Goal: Transaction & Acquisition: Purchase product/service

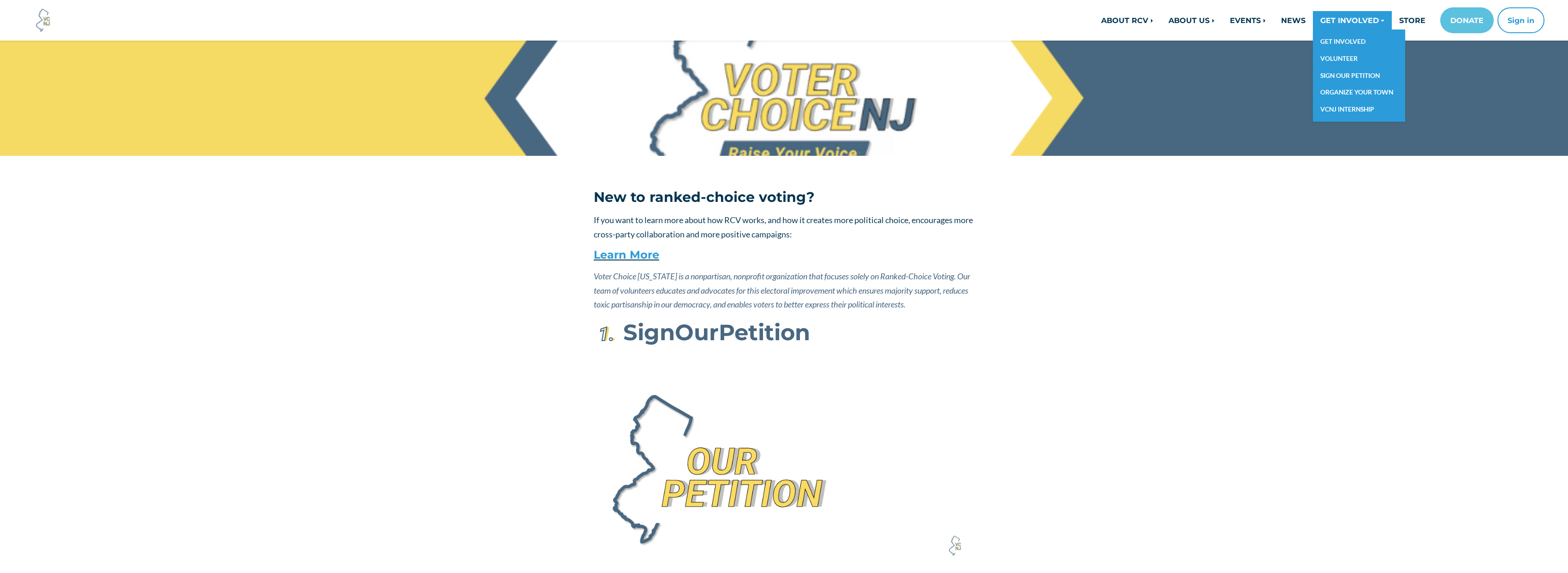
click at [1331, 24] on link "GET INVOLVED" at bounding box center [1353, 20] width 79 height 18
click at [1348, 54] on link "VOLUNTEER" at bounding box center [1359, 59] width 93 height 17
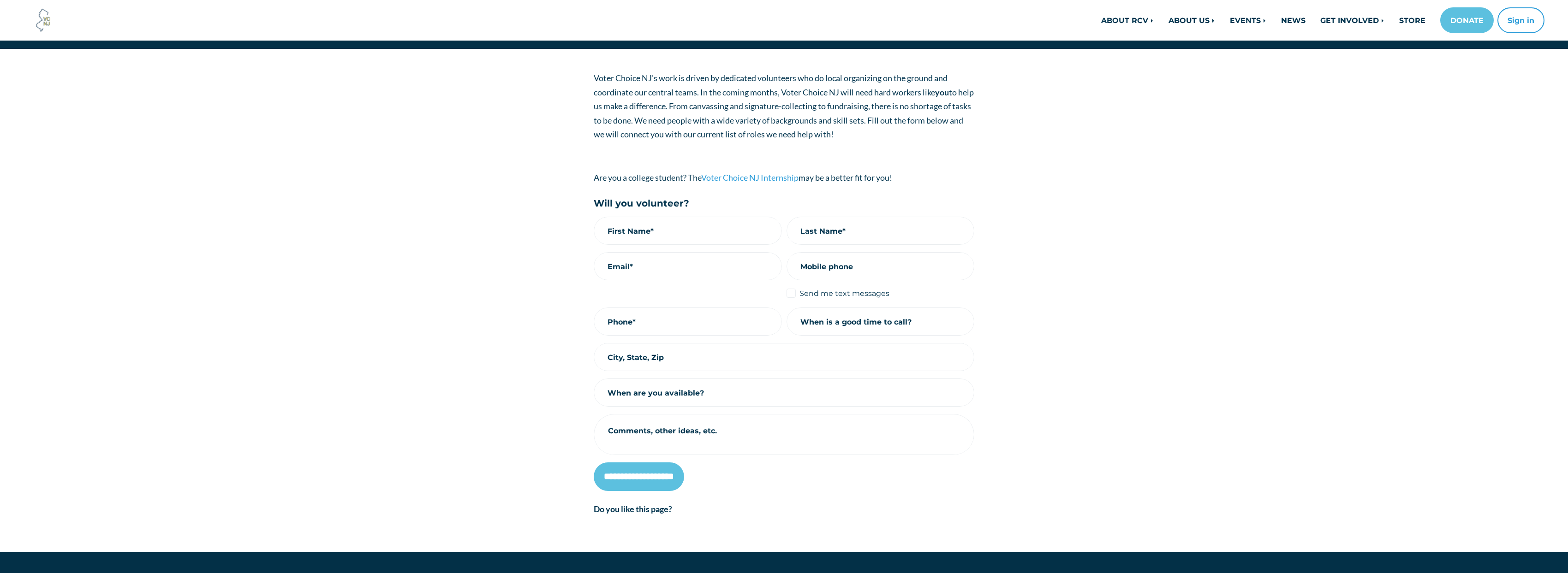
scroll to position [89, 0]
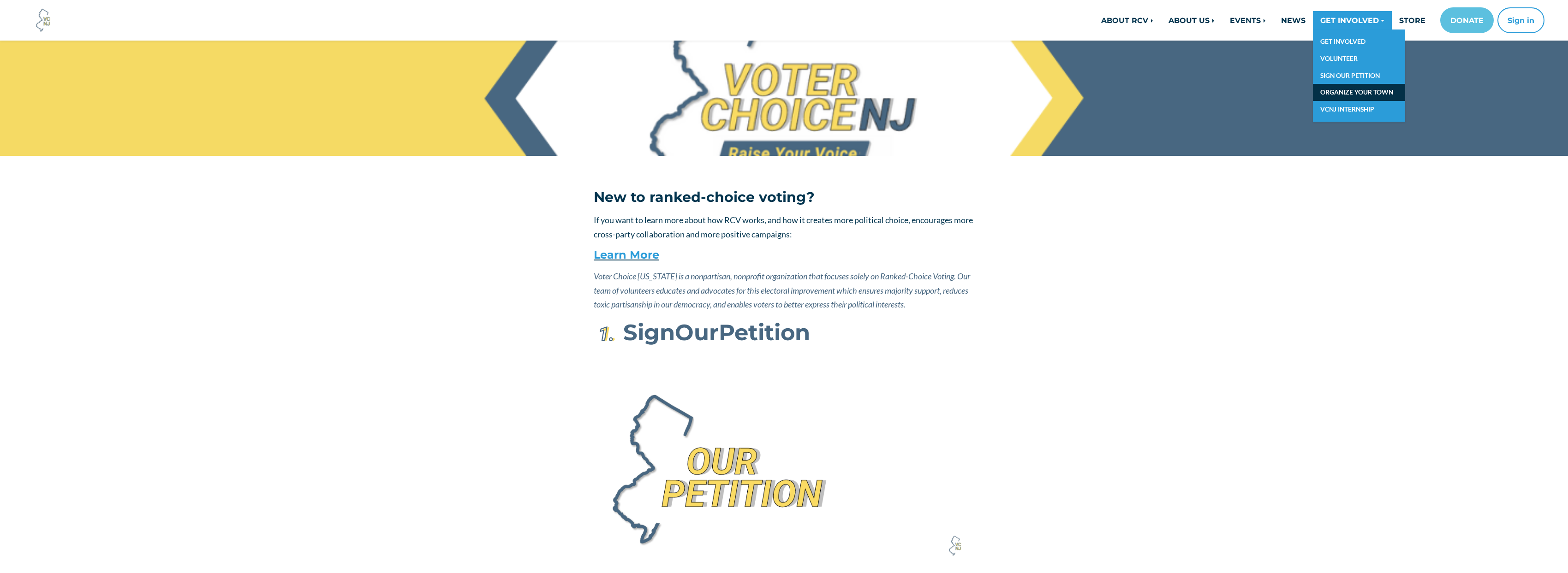
click at [1351, 97] on link "ORGANIZE YOUR TOWN" at bounding box center [1359, 92] width 93 height 17
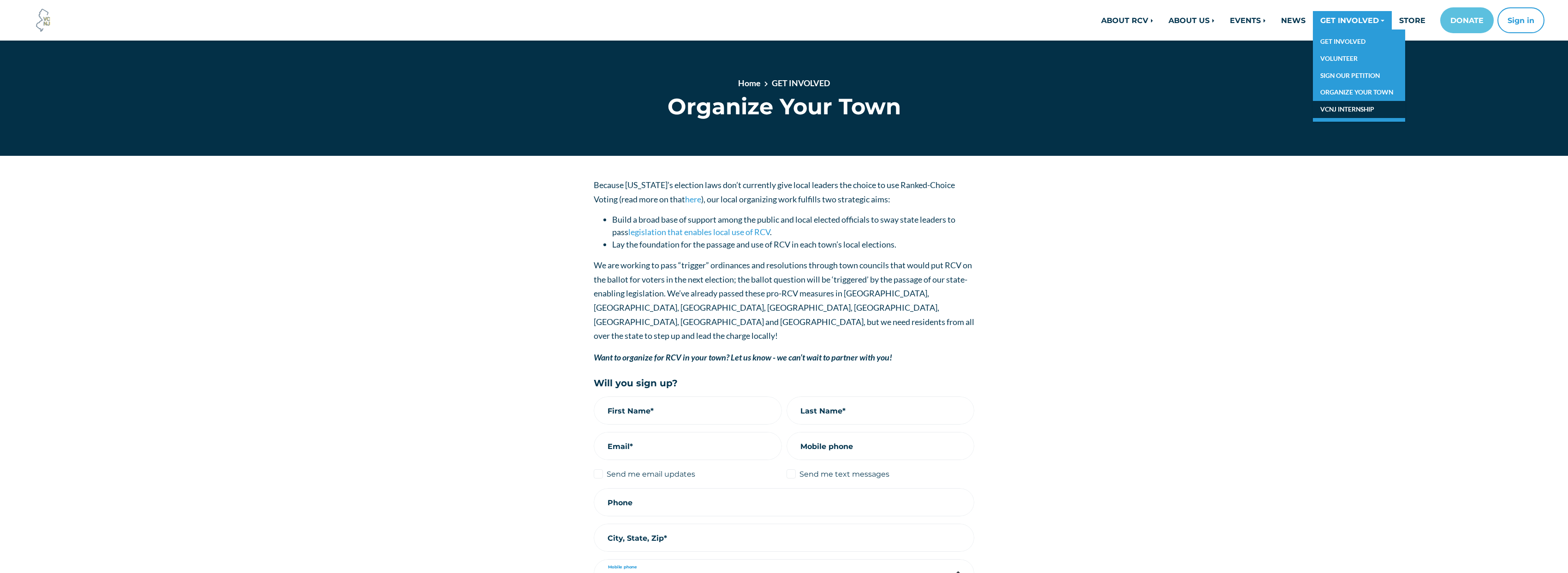
click at [1353, 106] on link "VCNJ INTERNSHIP" at bounding box center [1359, 109] width 93 height 17
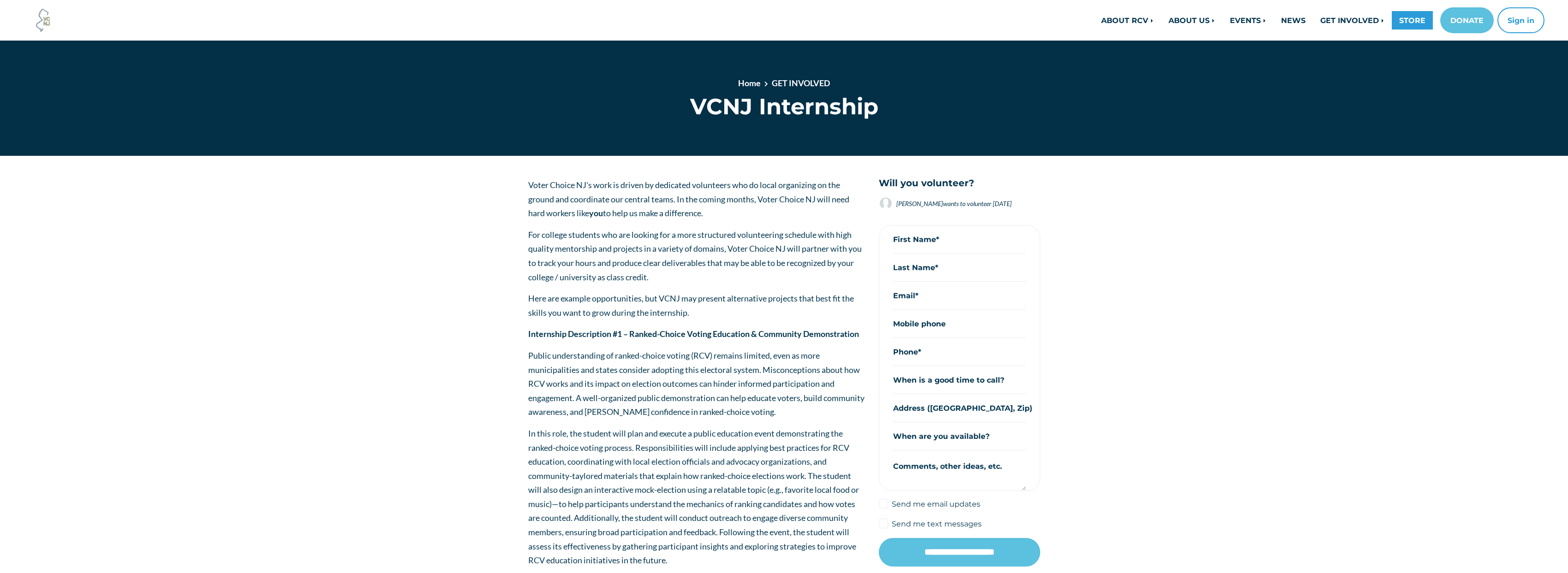
click at [1415, 21] on link "STORE" at bounding box center [1412, 20] width 41 height 18
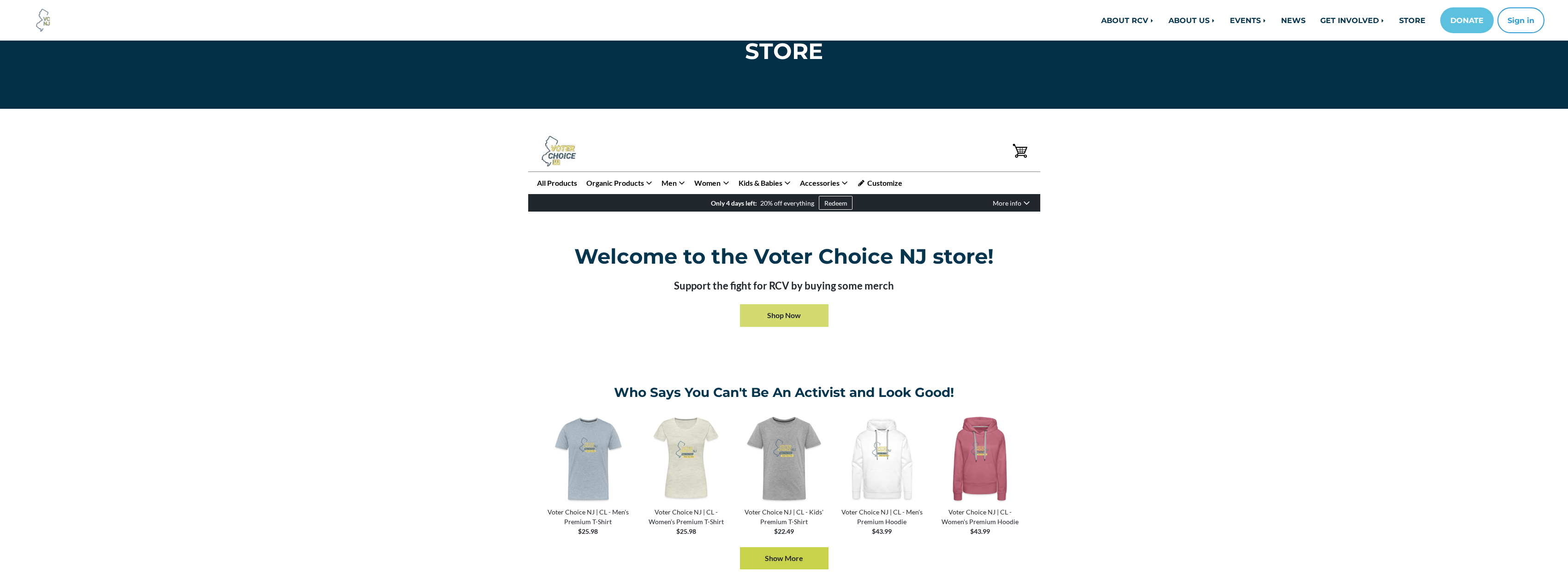
scroll to position [138, 0]
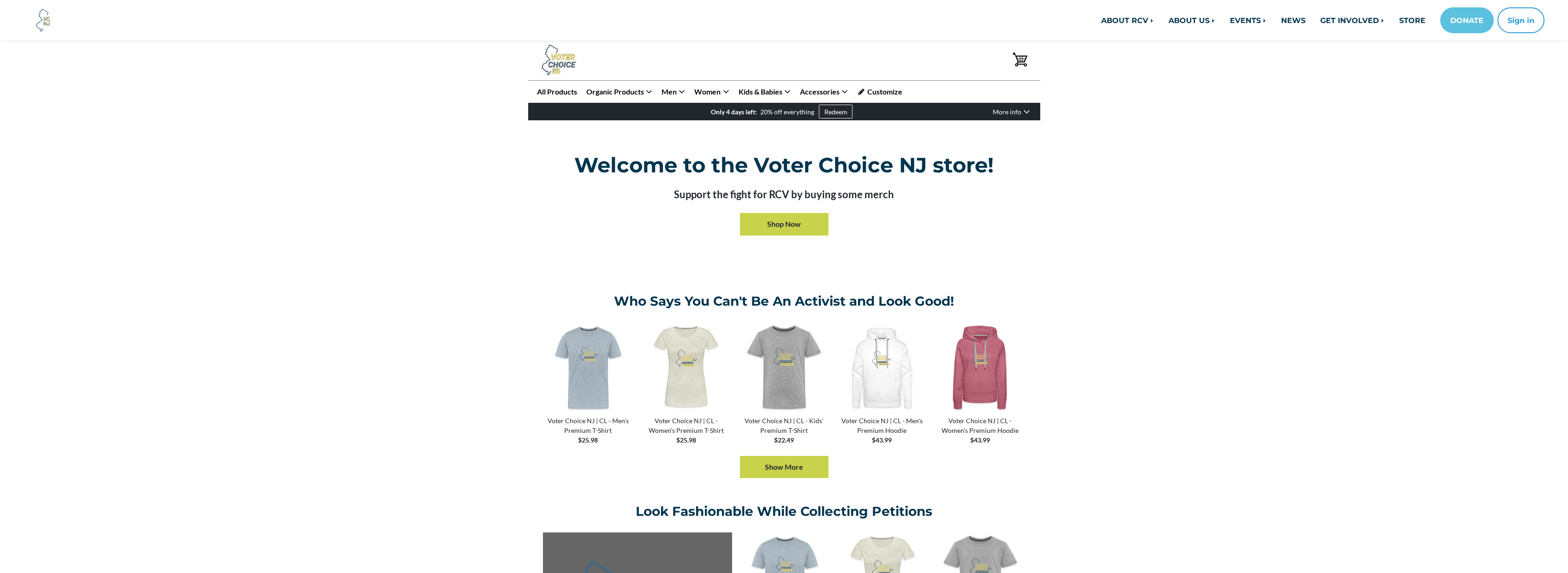
click at [1015, 114] on span "More info" at bounding box center [1007, 112] width 29 height 10
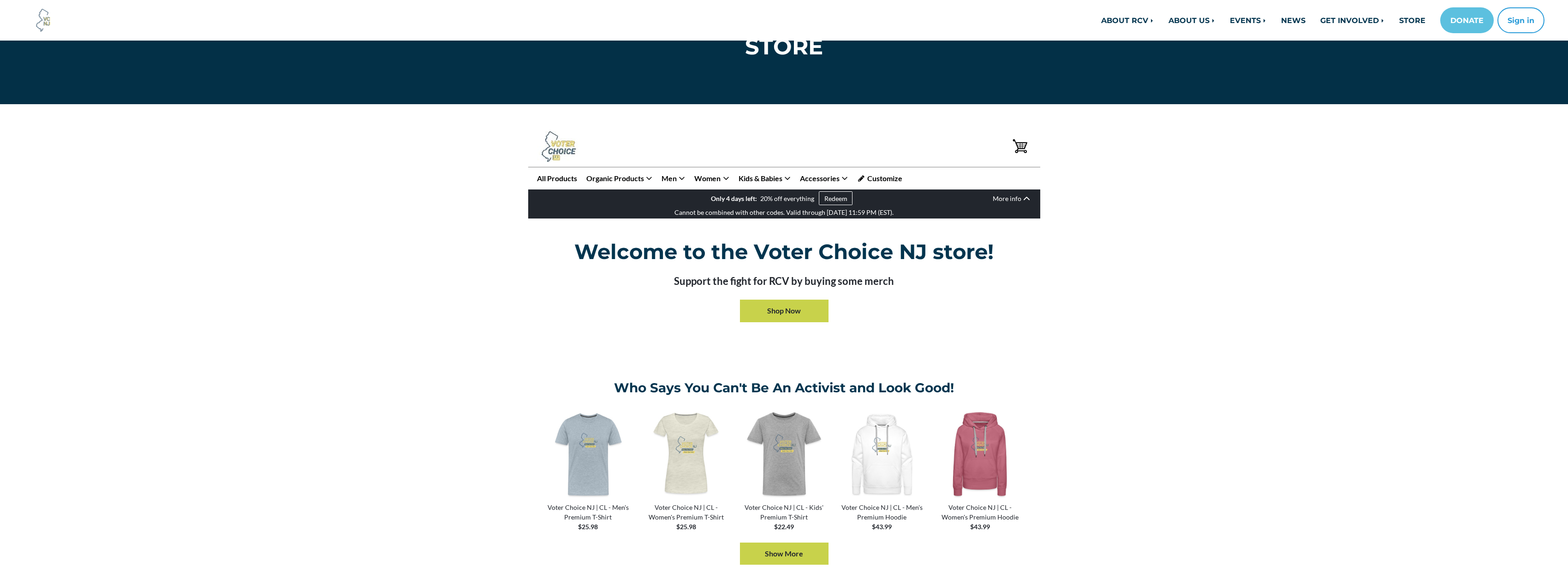
scroll to position [0, 0]
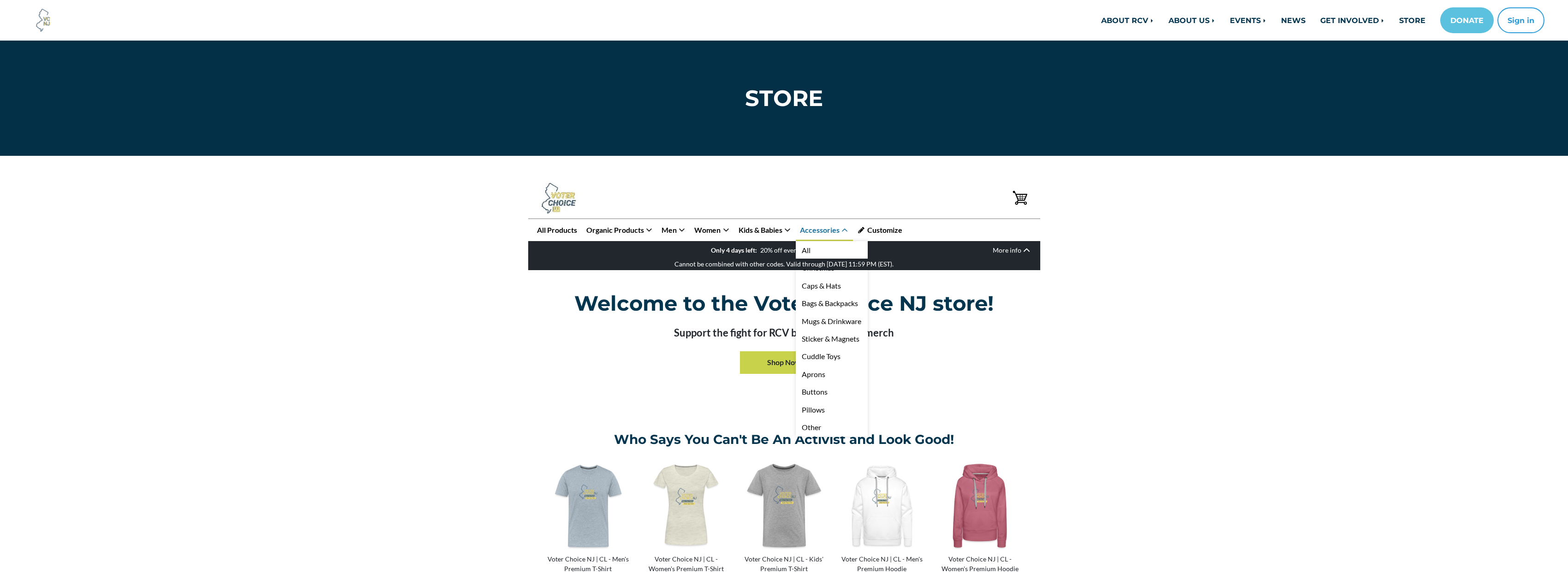
click at [836, 230] on link "Accessories" at bounding box center [824, 230] width 57 height 22
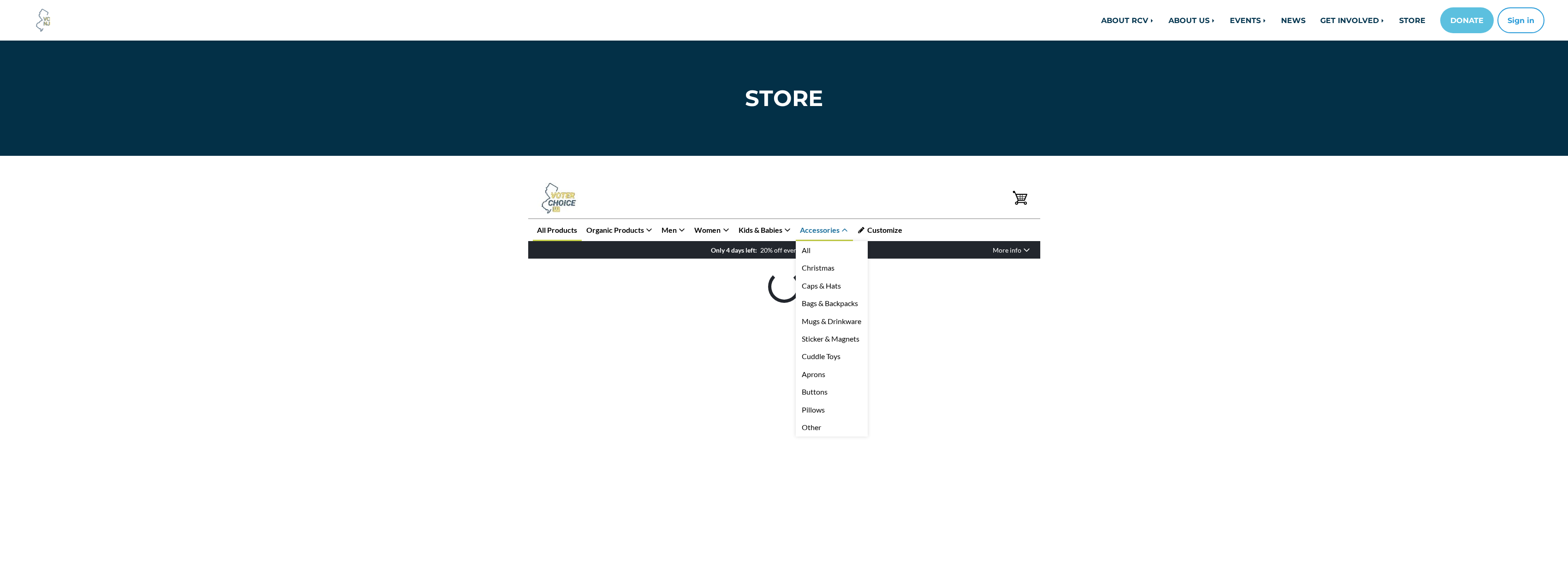
scroll to position [178, 0]
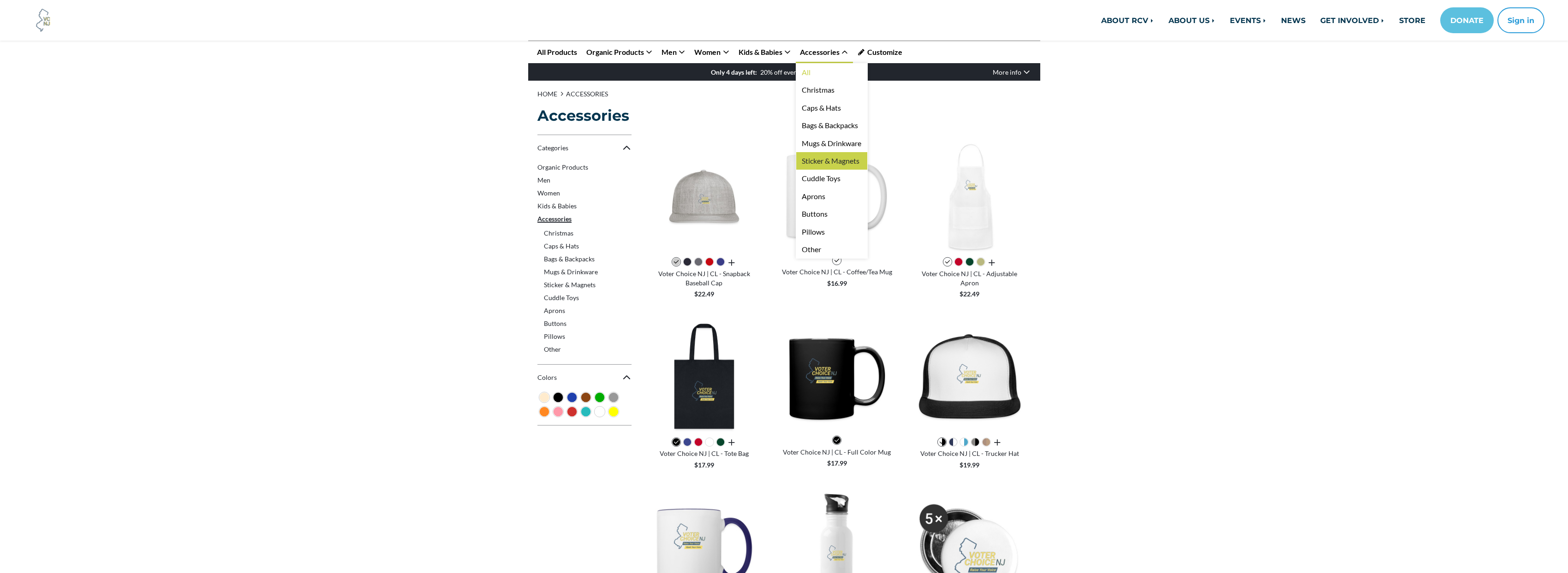
click at [827, 159] on link "Sticker & Magnets" at bounding box center [831, 161] width 71 height 18
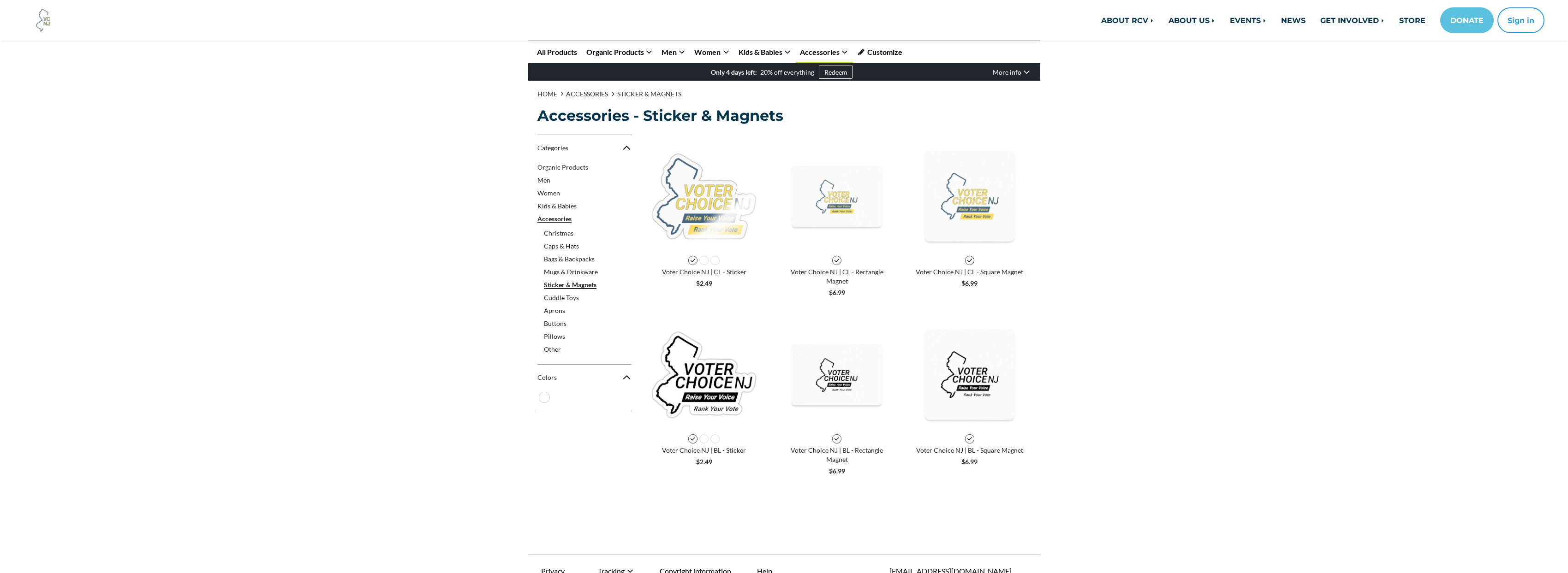
click at [1153, 316] on main "Jump to navigation Jump to navigation Jump to content Increase contrast open bu…" at bounding box center [784, 375] width 1568 height 771
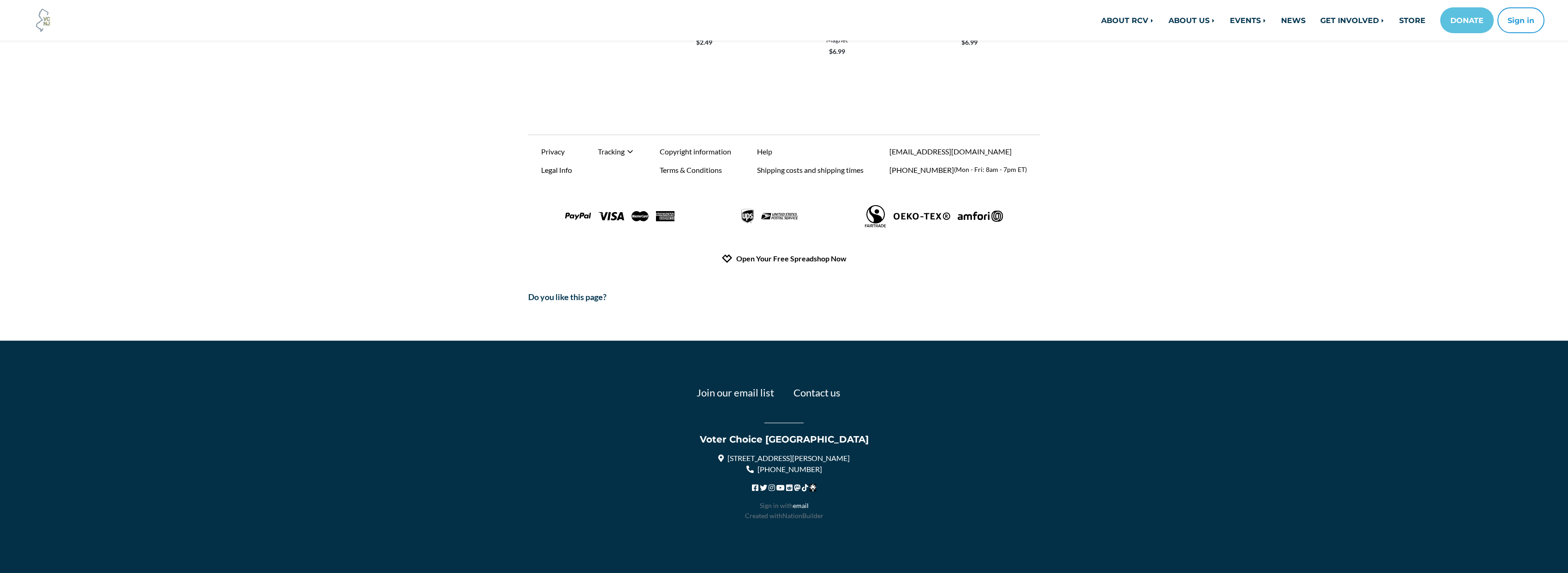
scroll to position [599, 0]
